Goal: Find contact information: Find contact information

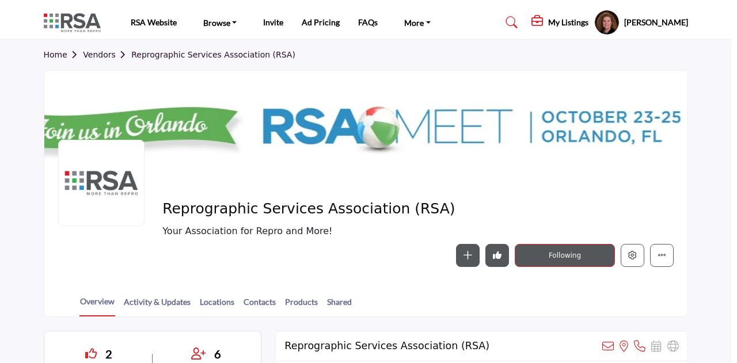
click at [59, 255] on div at bounding box center [368, 181] width 737 height 363
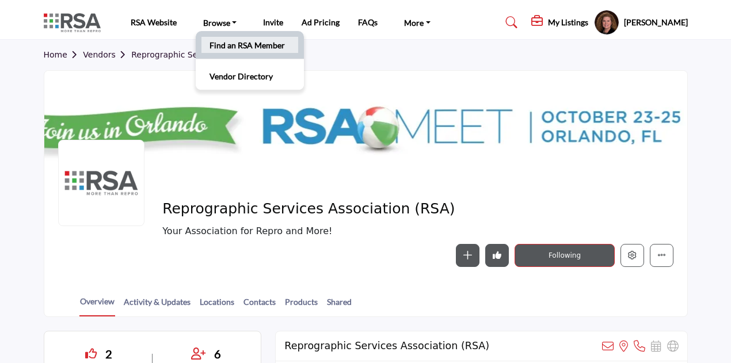
drag, startPoint x: 231, startPoint y: 47, endPoint x: 273, endPoint y: 54, distance: 41.9
click at [231, 47] on link "Find an RSA Member" at bounding box center [249, 45] width 97 height 16
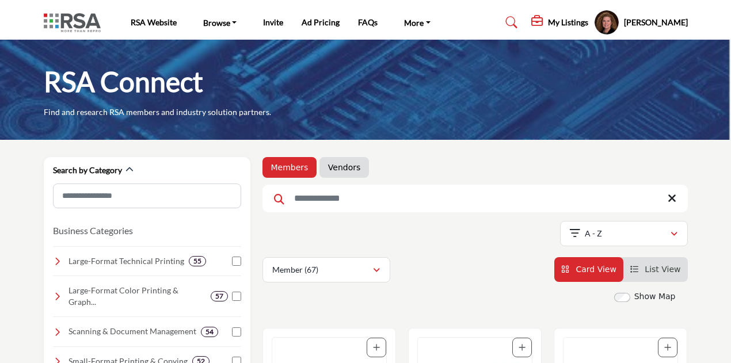
click at [310, 202] on input "Search Keyword" at bounding box center [474, 199] width 425 height 28
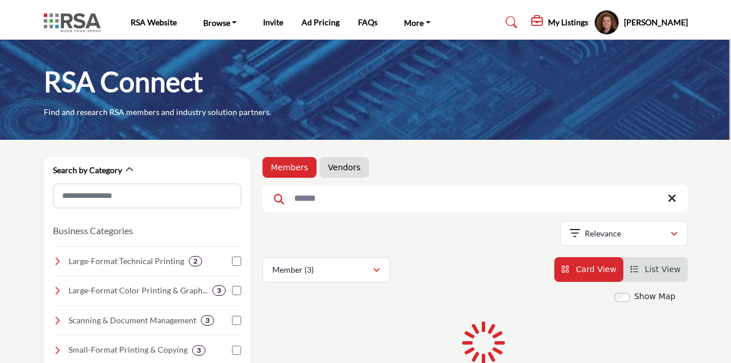
type input "******"
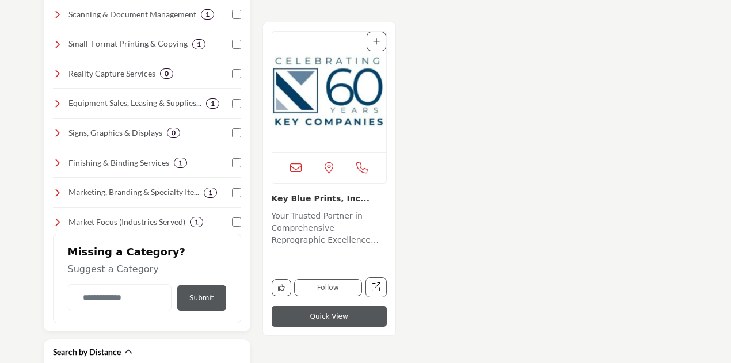
scroll to position [345, 0]
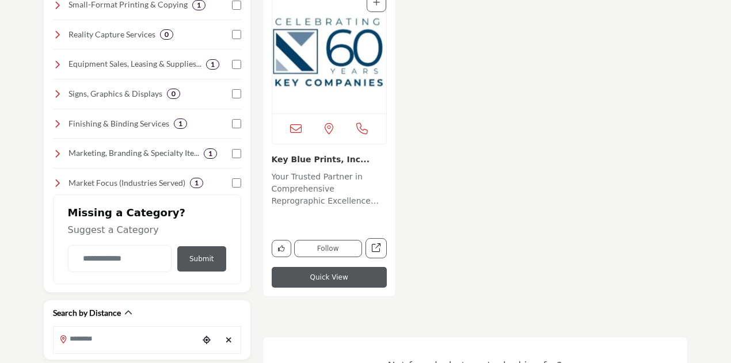
click at [314, 161] on link "Key Blue Prints, Inc..." at bounding box center [321, 159] width 98 height 9
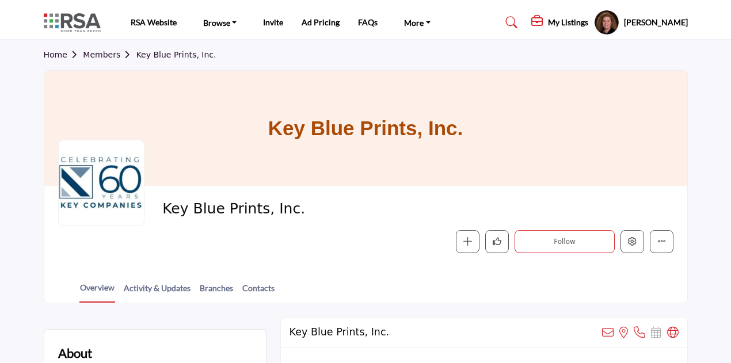
drag, startPoint x: 265, startPoint y: 288, endPoint x: 317, endPoint y: 273, distance: 53.9
click at [265, 288] on link "Contacts" at bounding box center [258, 292] width 33 height 20
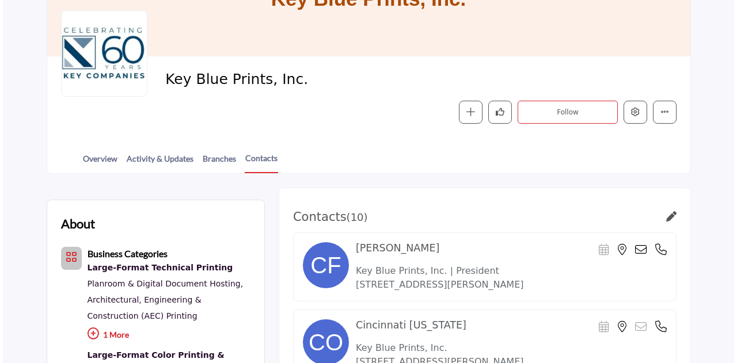
scroll to position [230, 0]
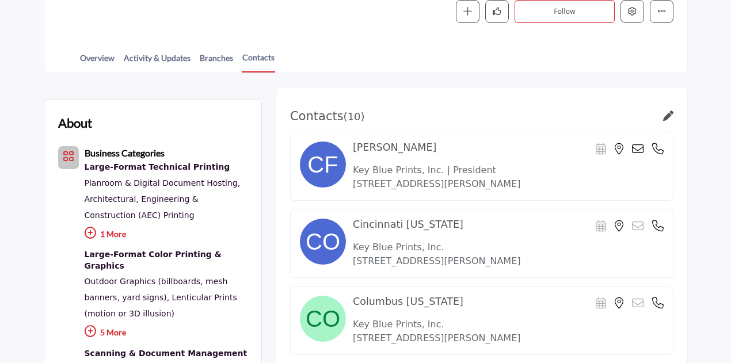
click at [631, 146] on div "Scheduler URL is currently unavailable for this contact." at bounding box center [630, 149] width 68 height 12
click at [637, 147] on icon at bounding box center [638, 149] width 12 height 12
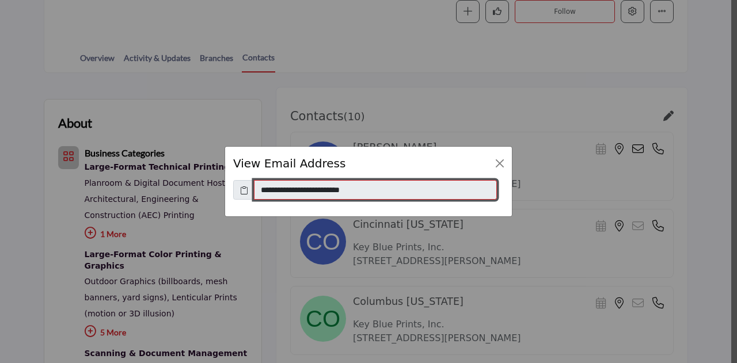
drag, startPoint x: 376, startPoint y: 194, endPoint x: 227, endPoint y: 196, distance: 148.5
click at [238, 193] on div "**********" at bounding box center [368, 190] width 270 height 20
